Goal: Task Accomplishment & Management: Use online tool/utility

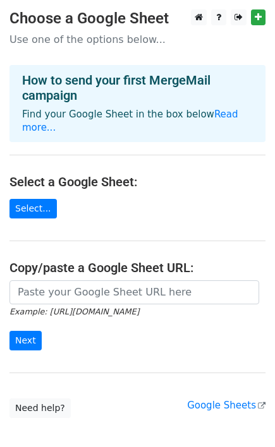
scroll to position [59, 0]
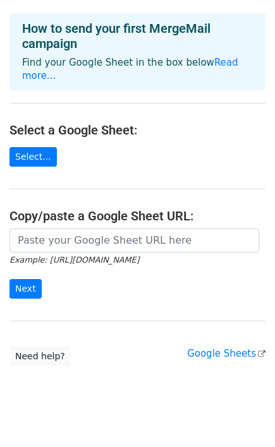
scroll to position [59, 0]
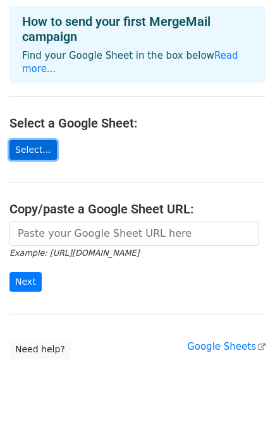
click at [38, 140] on link "Select..." at bounding box center [32, 150] width 47 height 20
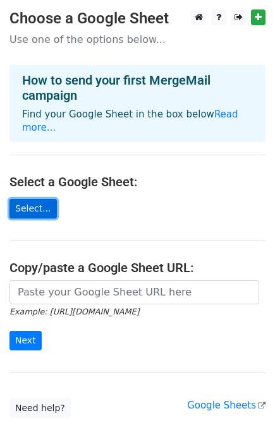
click at [29, 199] on link "Select..." at bounding box center [32, 209] width 47 height 20
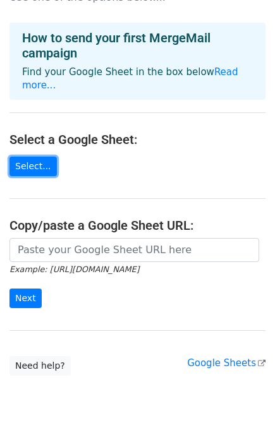
scroll to position [59, 0]
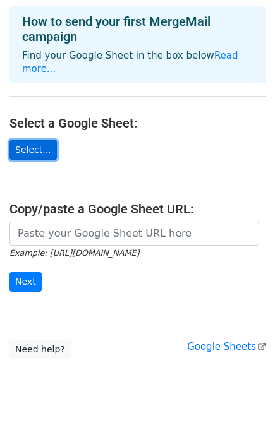
click at [39, 140] on link "Select..." at bounding box center [32, 150] width 47 height 20
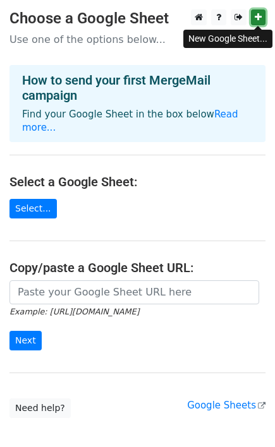
click at [258, 14] on icon at bounding box center [258, 17] width 7 height 9
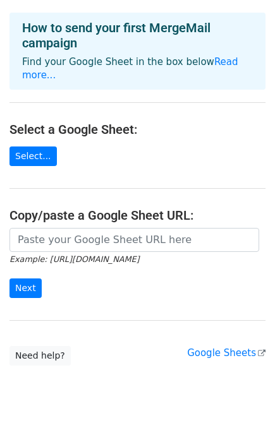
scroll to position [59, 0]
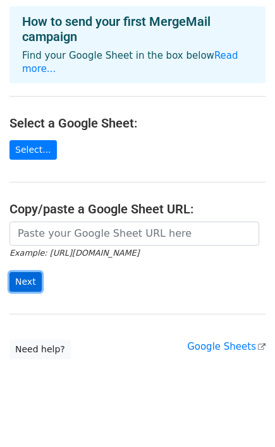
click at [21, 277] on input "Next" at bounding box center [25, 282] width 32 height 20
click at [26, 272] on input "Next" at bounding box center [25, 282] width 32 height 20
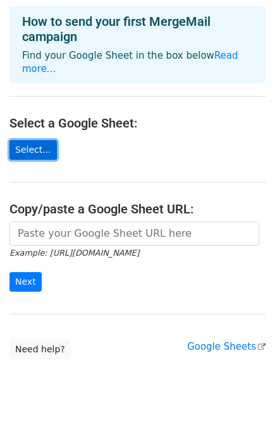
click at [27, 140] on link "Select..." at bounding box center [32, 150] width 47 height 20
